Goal: Information Seeking & Learning: Learn about a topic

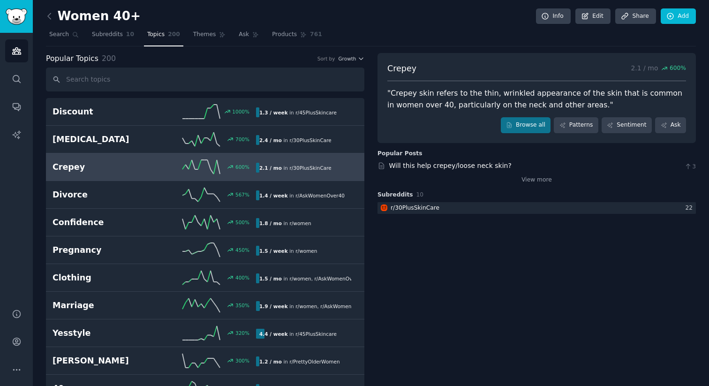
scroll to position [538, 0]
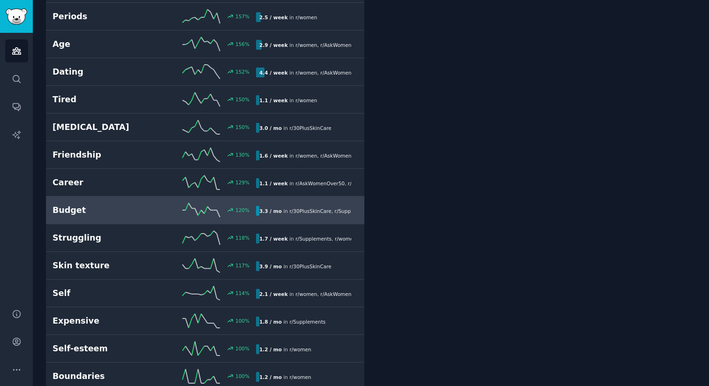
click at [118, 266] on h2 "Skin texture" at bounding box center [104, 266] width 102 height 12
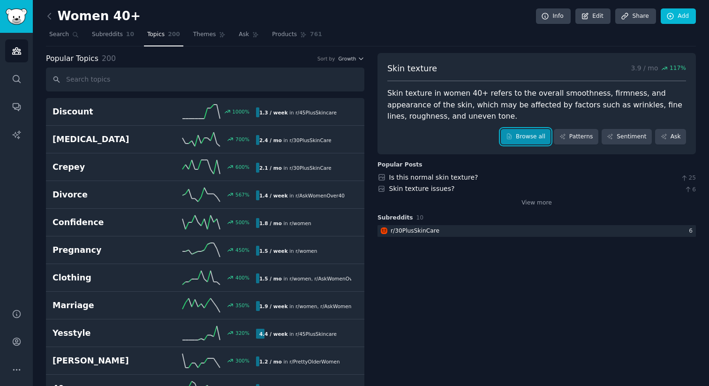
click at [523, 140] on link "Browse all" at bounding box center [526, 137] width 50 height 16
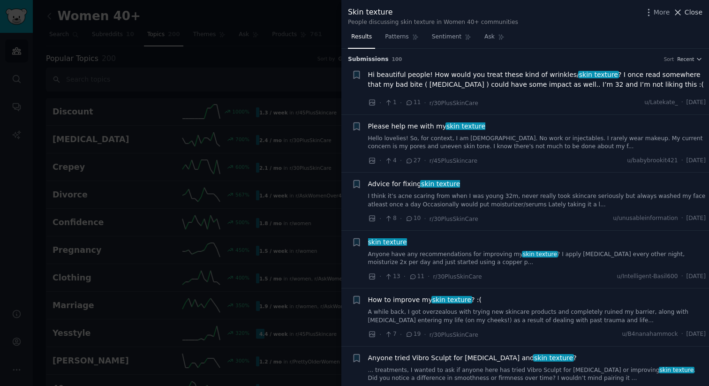
click at [688, 11] on span "Close" at bounding box center [694, 13] width 18 height 10
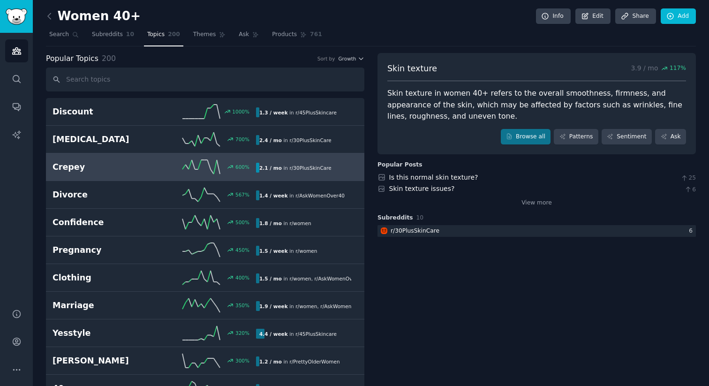
click at [100, 170] on h2 "Crepey" at bounding box center [104, 167] width 102 height 12
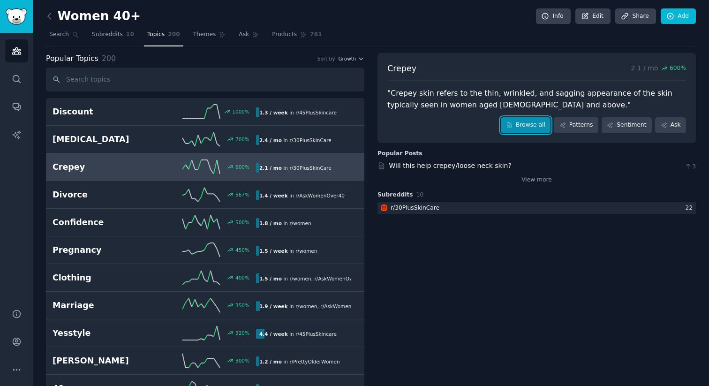
click at [517, 122] on link "Browse all" at bounding box center [526, 125] width 50 height 16
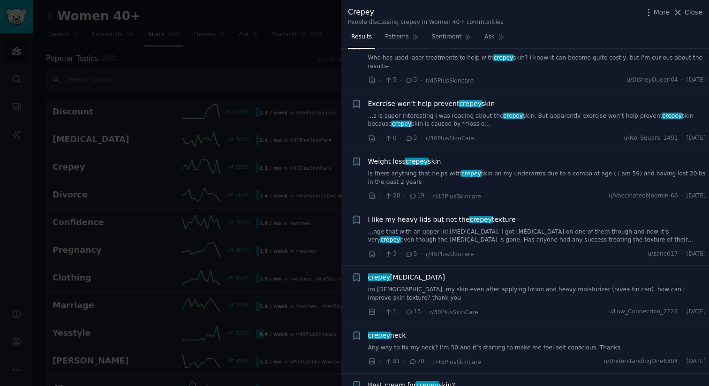
scroll to position [265, 0]
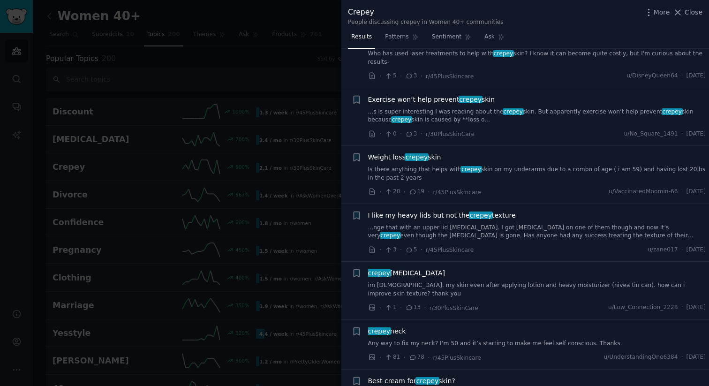
click at [509, 124] on div "Exercise won’t help prevent crepey skin ...s is super interesting I was reading…" at bounding box center [537, 117] width 338 height 45
click at [447, 111] on link "...s is super interesting I was reading about the crepey skin. But apparently e…" at bounding box center [537, 116] width 338 height 16
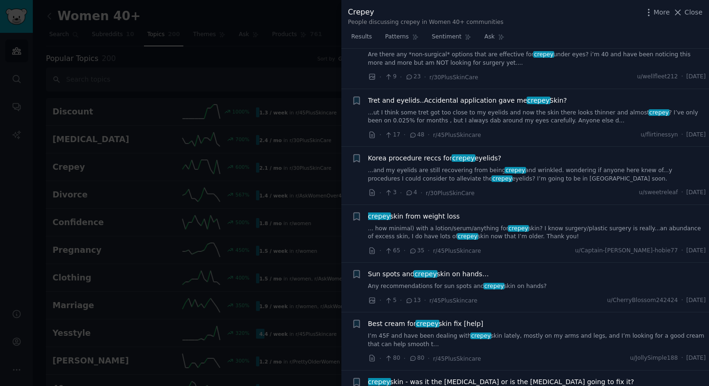
scroll to position [801, 0]
click at [539, 229] on link "... how minimal) with a lotion/serum/anything for crepey skin? I know surgery/p…" at bounding box center [537, 234] width 338 height 16
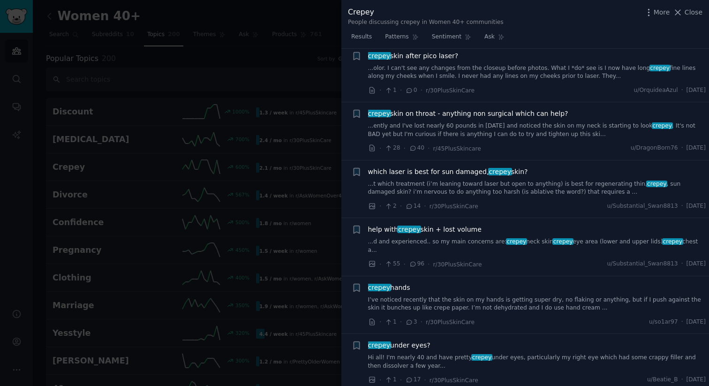
scroll to position [1477, 0]
click at [314, 168] on div at bounding box center [354, 193] width 709 height 386
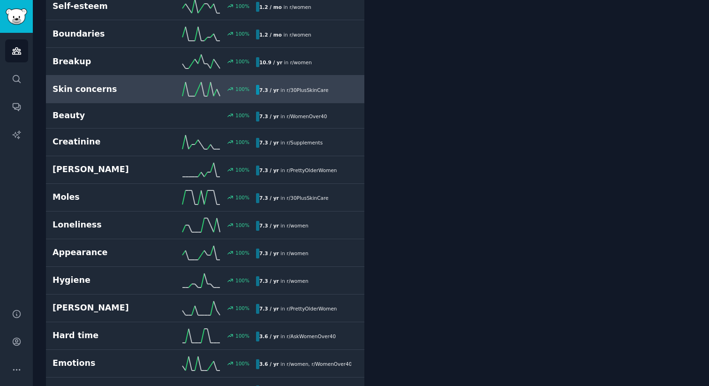
click at [88, 88] on h2 "Skin concerns" at bounding box center [104, 90] width 102 height 12
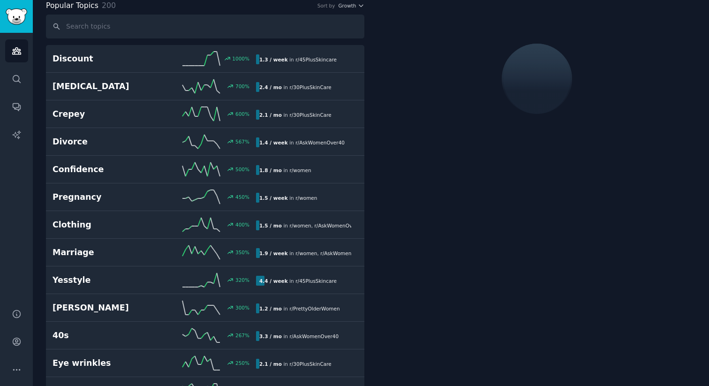
scroll to position [53, 0]
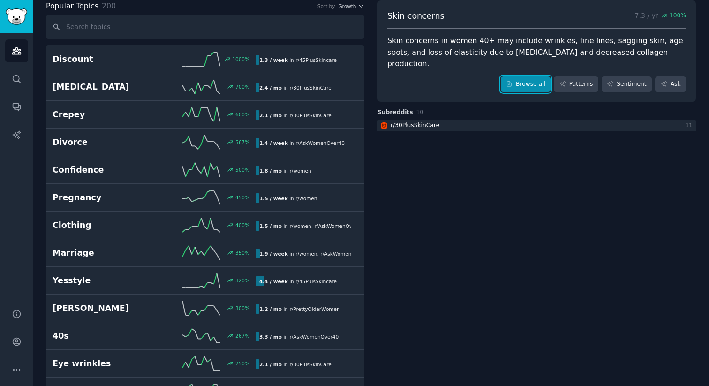
click at [526, 76] on link "Browse all" at bounding box center [526, 84] width 50 height 16
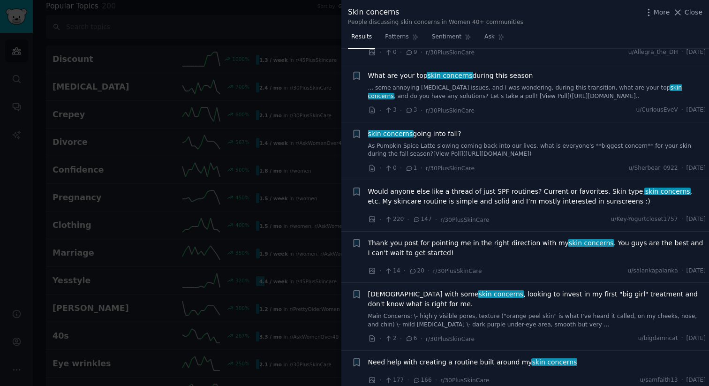
scroll to position [1370, 0]
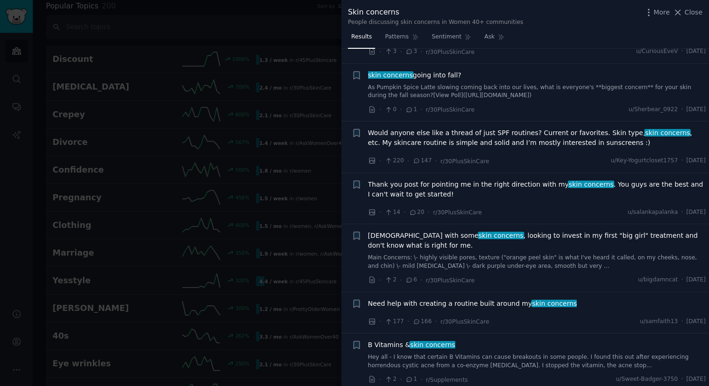
click at [260, 180] on div at bounding box center [354, 193] width 709 height 386
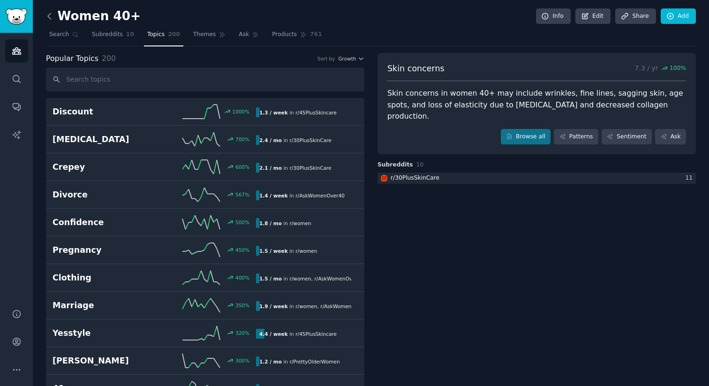
click at [52, 16] on icon at bounding box center [50, 16] width 10 height 10
